Goal: Find specific page/section: Find specific page/section

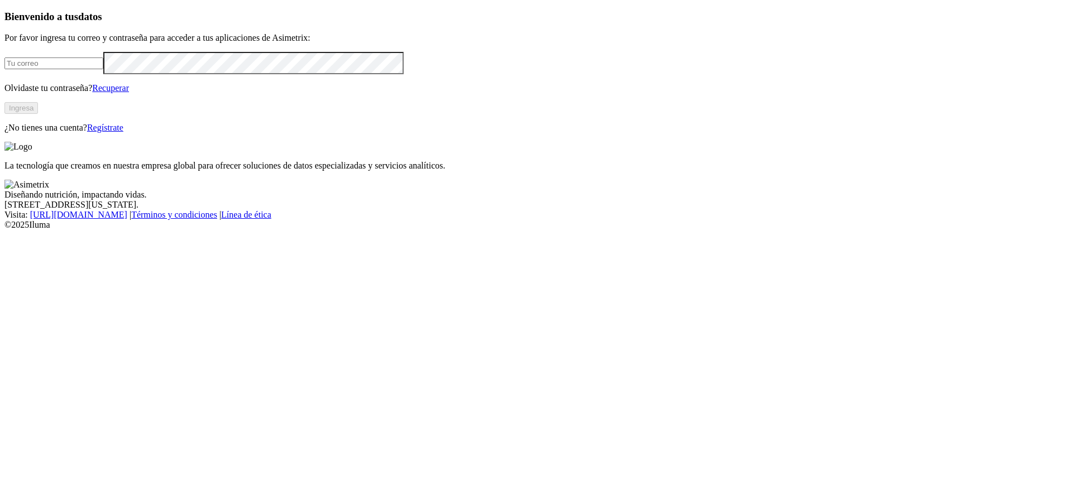
type input "[PERSON_NAME][EMAIL_ADDRESS][PERSON_NAME][DOMAIN_NAME]"
click at [38, 114] on button "Ingresa" at bounding box center [20, 108] width 33 height 12
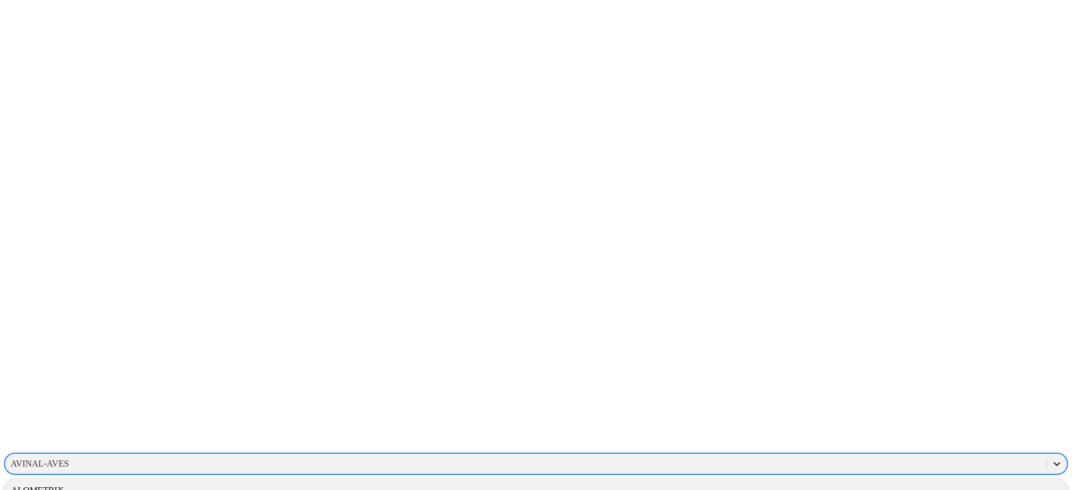
click at [1047, 454] on div at bounding box center [1057, 464] width 20 height 20
